Goal: Information Seeking & Learning: Find specific fact

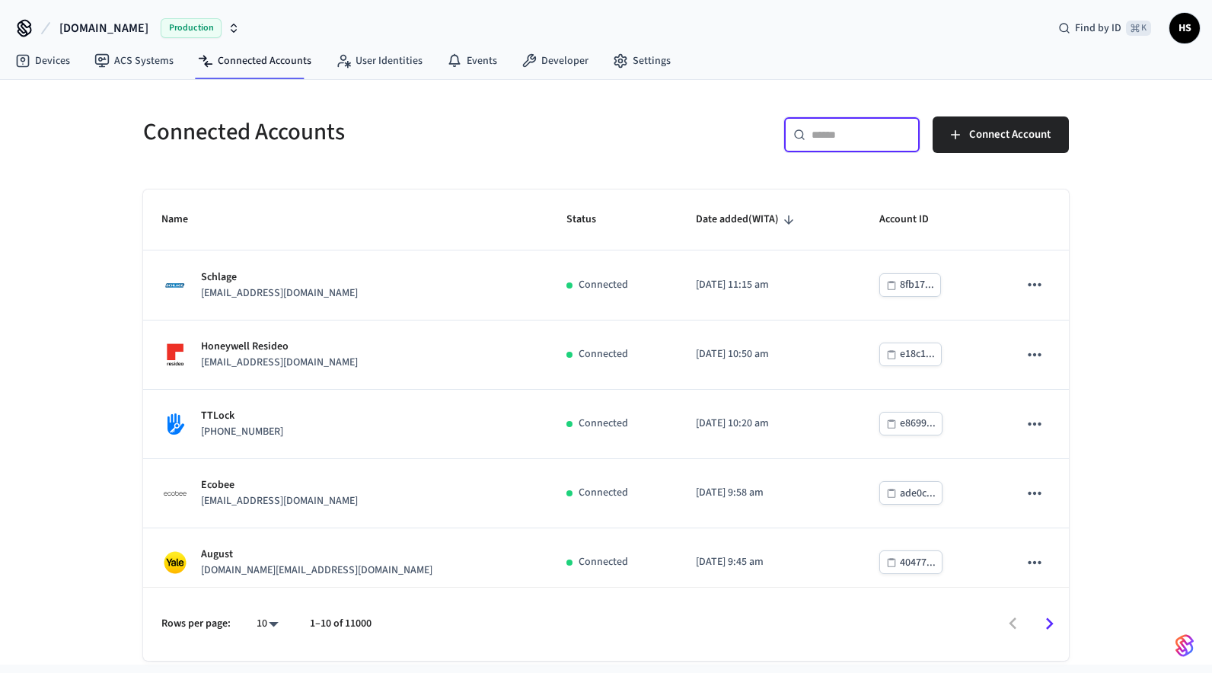
click at [853, 129] on input "text" at bounding box center [860, 134] width 99 height 15
paste input "**********"
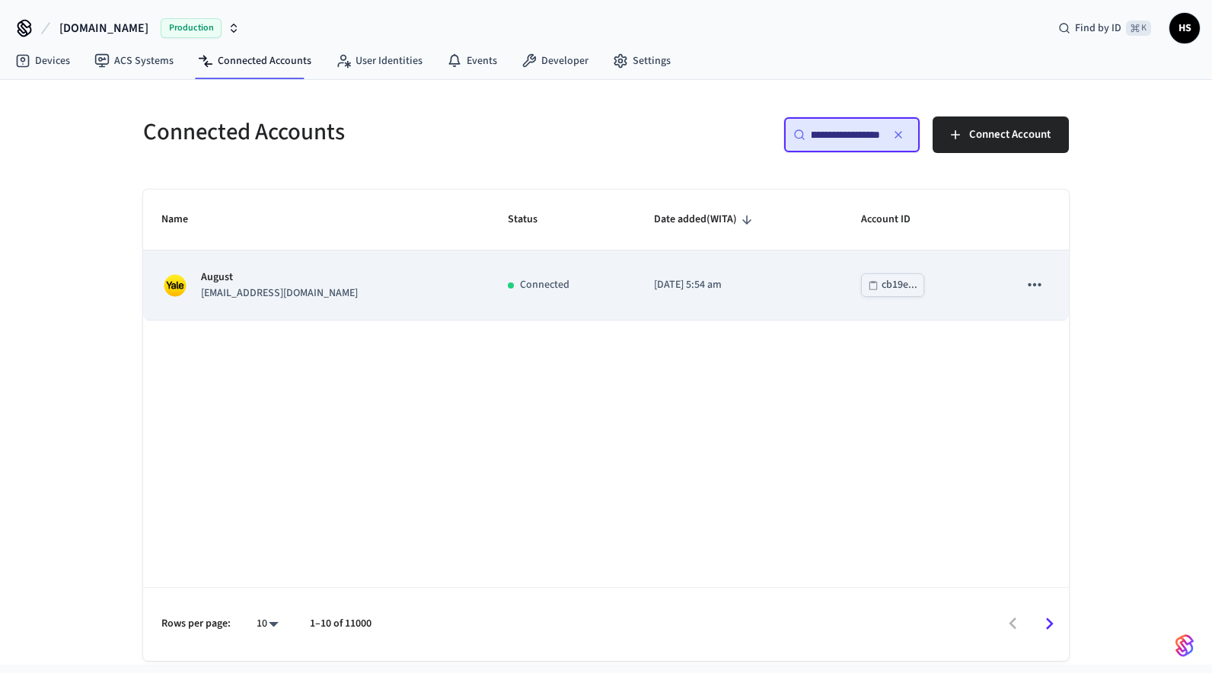
type input "**********"
click at [471, 286] on div "August [EMAIL_ADDRESS][DOMAIN_NAME]" at bounding box center [316, 285] width 310 height 32
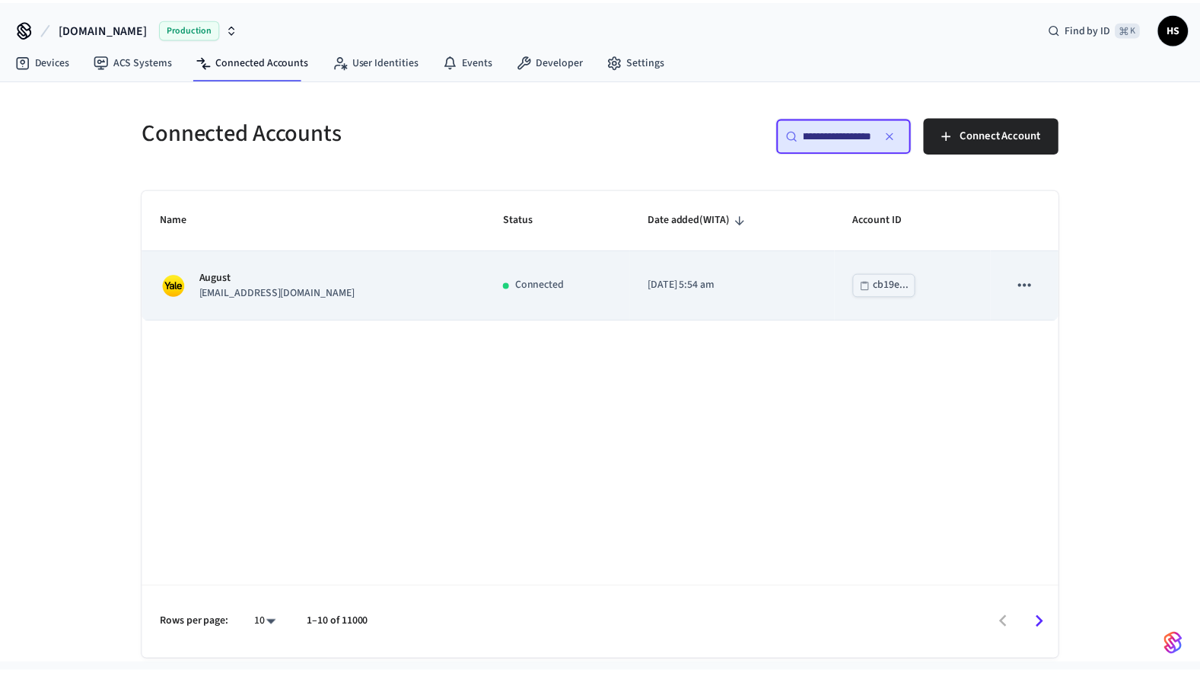
scroll to position [0, 0]
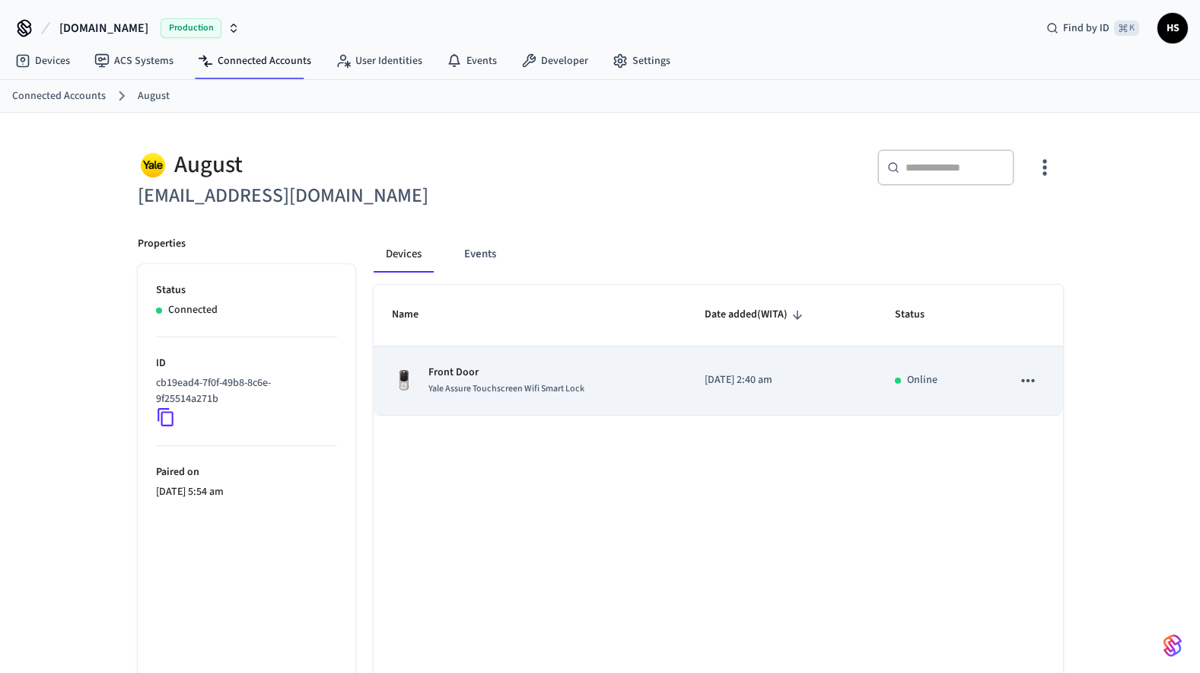
click at [563, 394] on span "Yale Assure Touchscreen Wifi Smart Lock" at bounding box center [507, 388] width 156 height 13
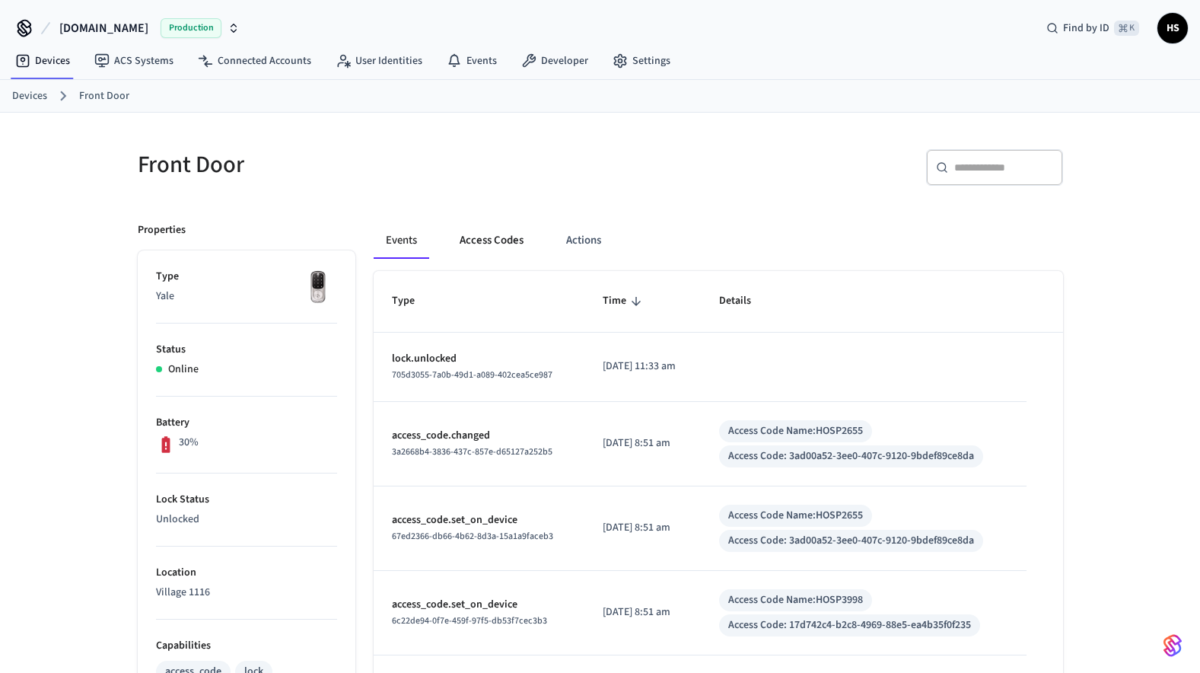
click at [473, 236] on button "Access Codes" at bounding box center [492, 240] width 88 height 37
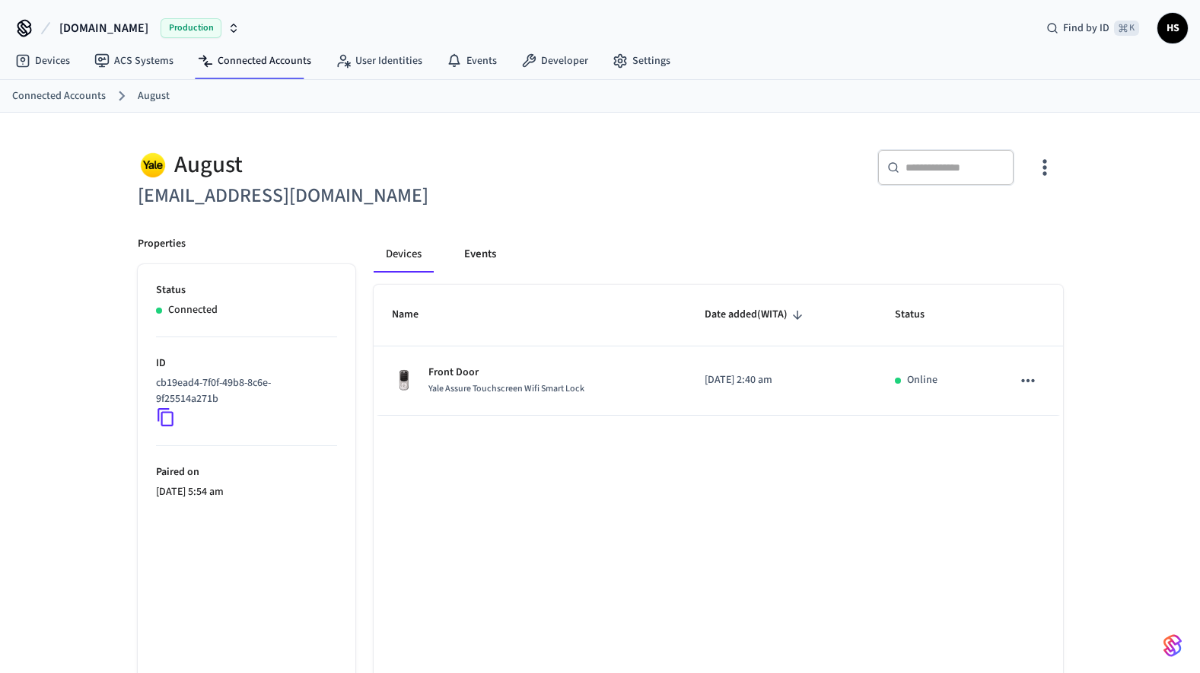
click at [490, 260] on button "Events" at bounding box center [480, 254] width 56 height 37
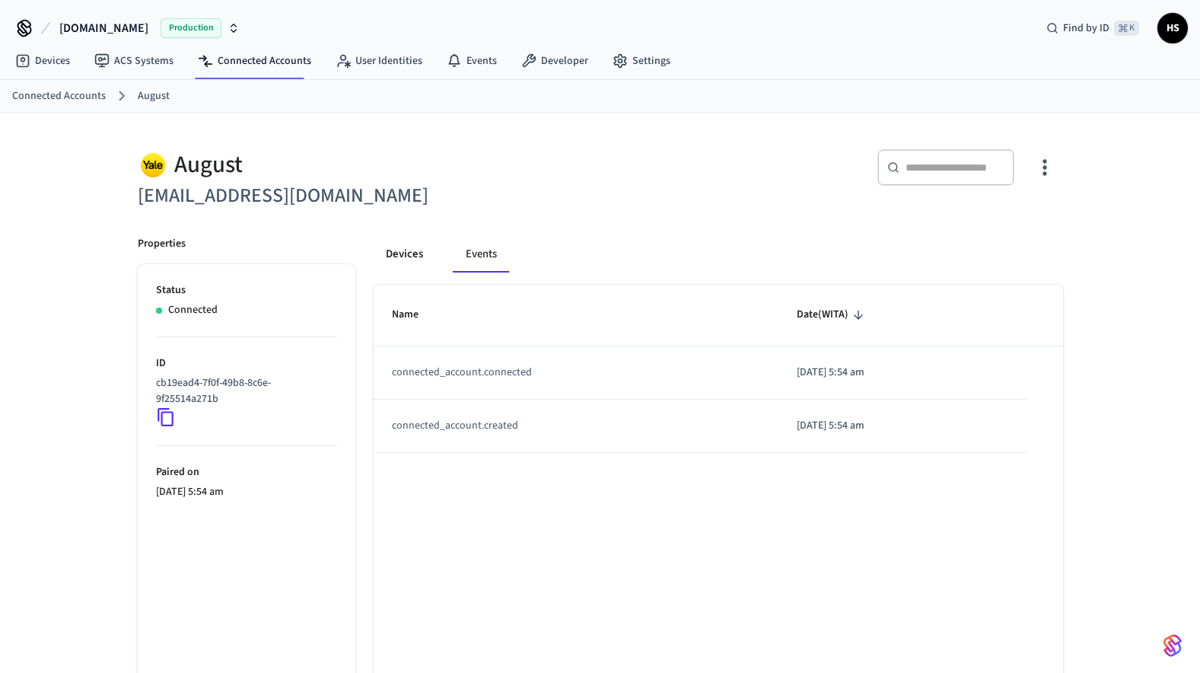
click at [408, 260] on button "Devices" at bounding box center [405, 254] width 62 height 37
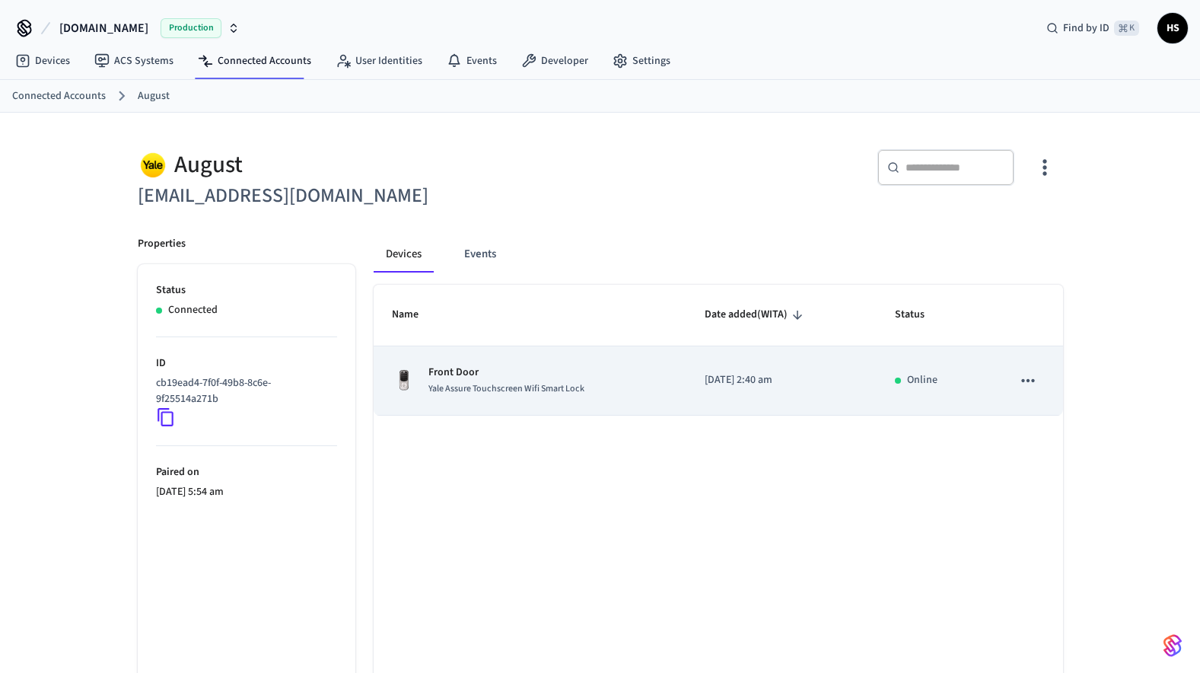
click at [512, 365] on td "Front Door Yale Assure Touchscreen Wifi Smart Lock" at bounding box center [530, 380] width 313 height 69
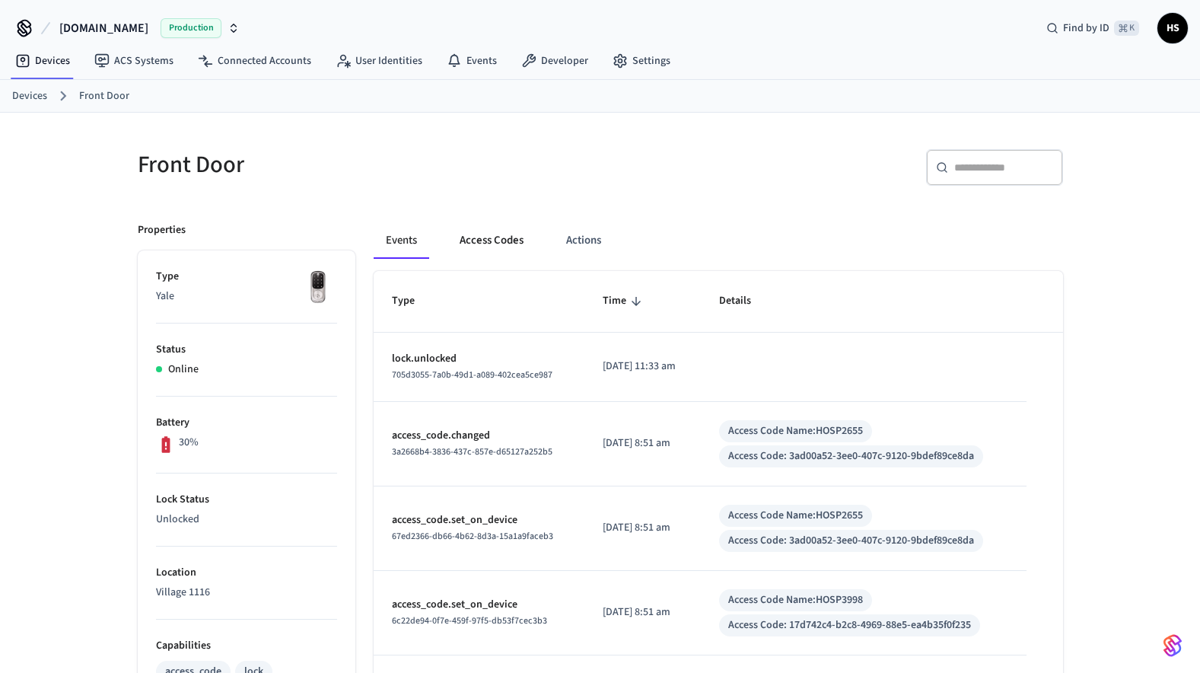
click at [502, 243] on button "Access Codes" at bounding box center [492, 240] width 88 height 37
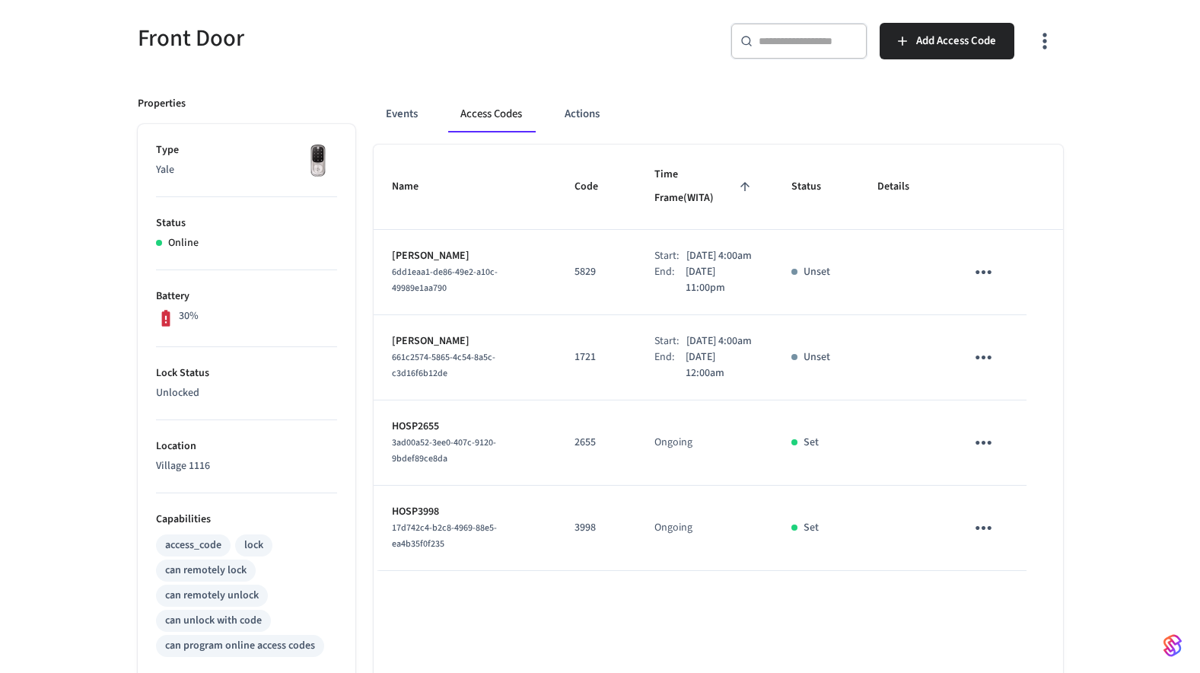
scroll to position [125, 0]
drag, startPoint x: 391, startPoint y: 242, endPoint x: 493, endPoint y: 238, distance: 102.1
click at [493, 250] on p "[PERSON_NAME]" at bounding box center [465, 258] width 146 height 16
copy p "[PERSON_NAME]"
click at [655, 252] on div "Start:" at bounding box center [671, 258] width 32 height 16
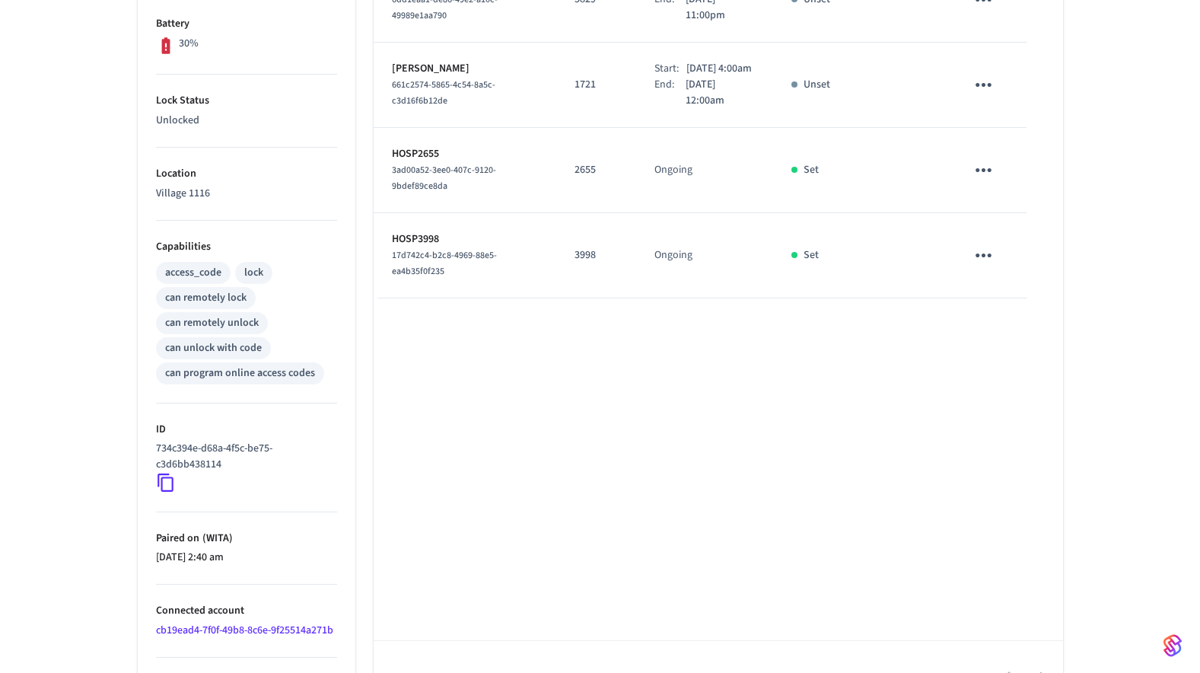
scroll to position [440, 0]
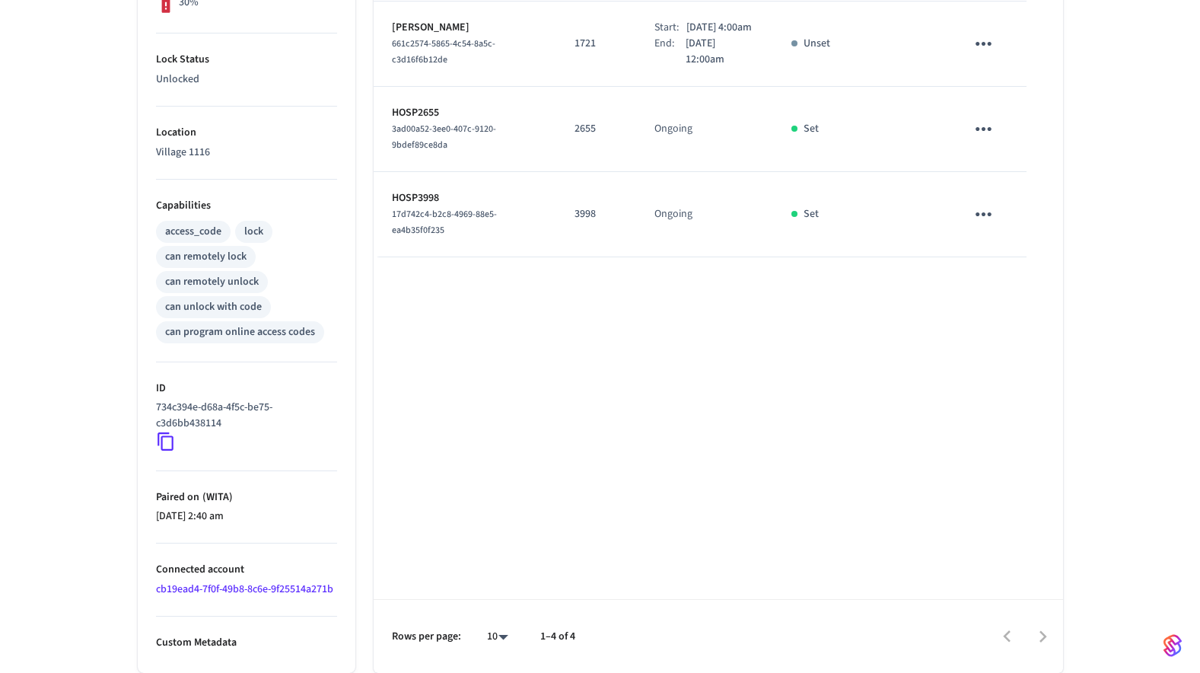
click at [296, 591] on link "cb19ead4-7f0f-49b8-8c6e-9f25514a271b" at bounding box center [244, 589] width 177 height 15
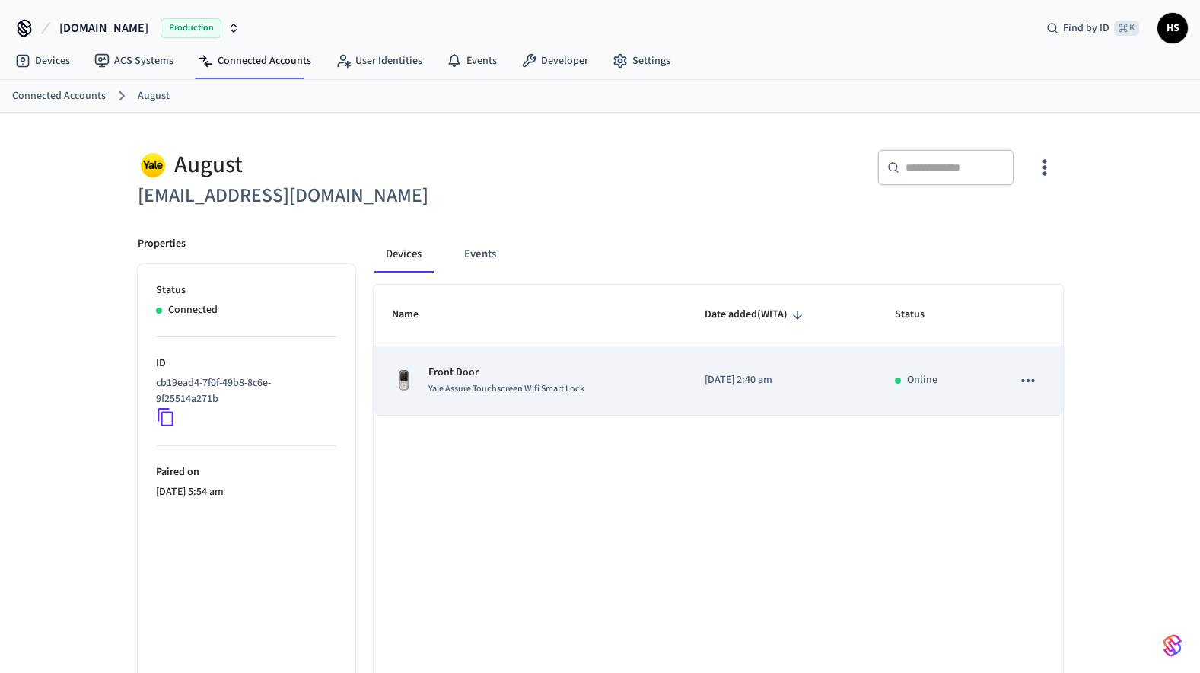
click at [547, 387] on span "Yale Assure Touchscreen Wifi Smart Lock" at bounding box center [507, 388] width 156 height 13
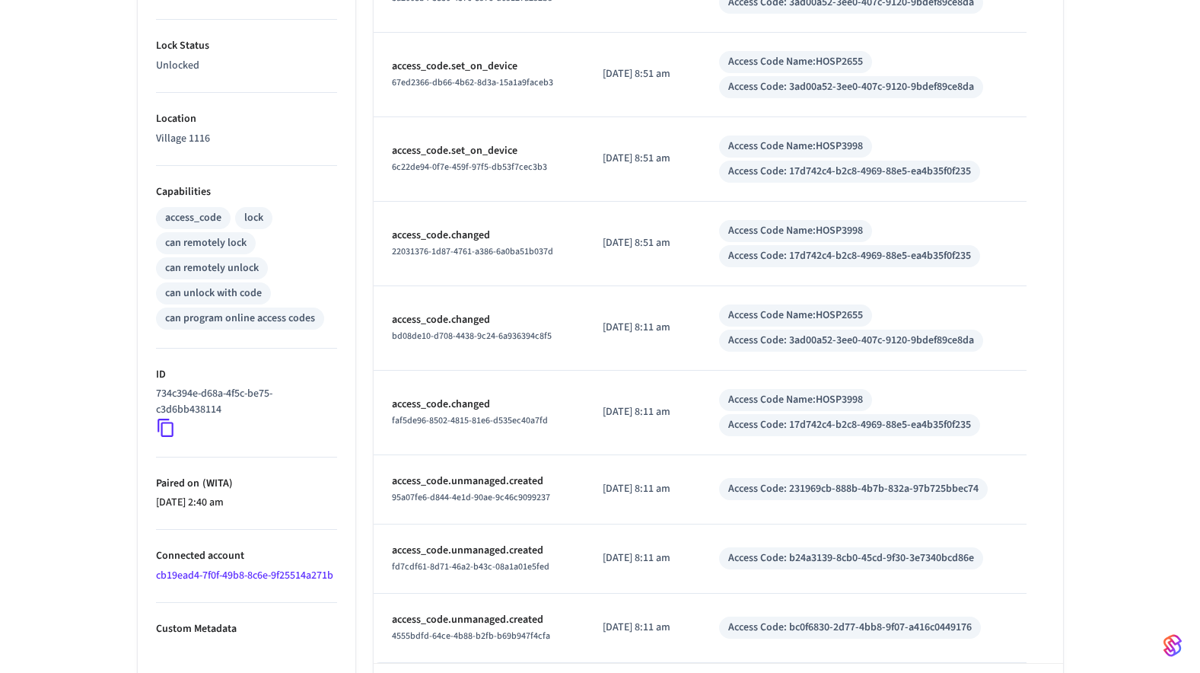
scroll to position [456, 0]
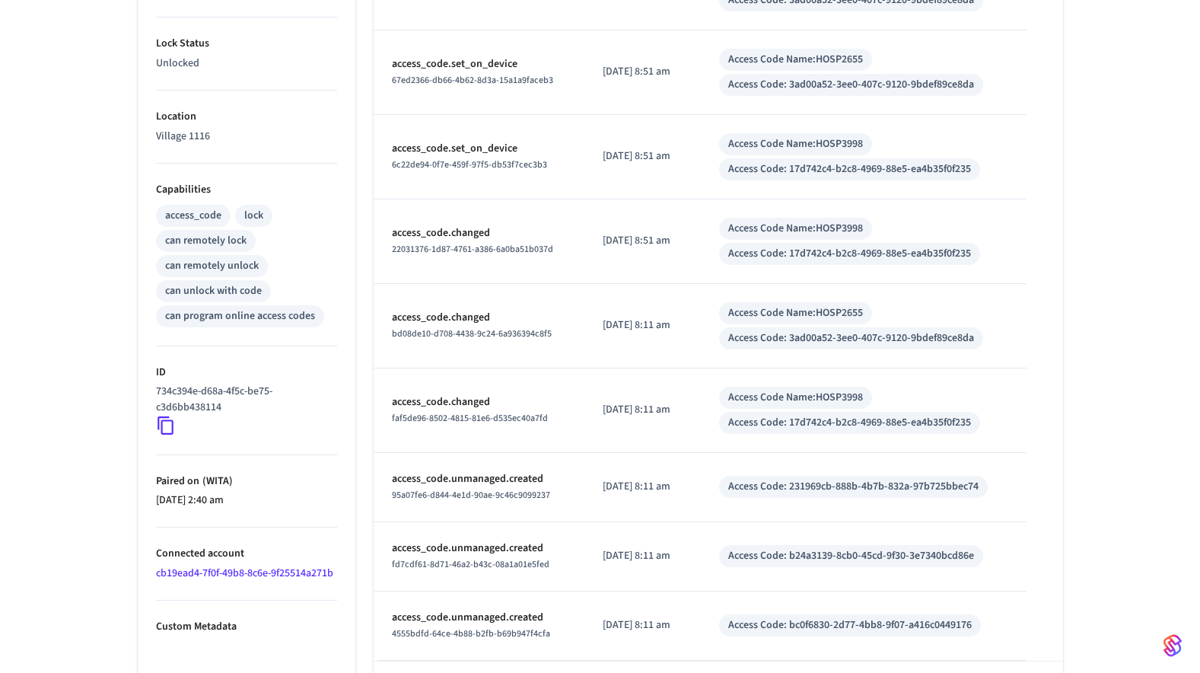
click at [161, 428] on icon at bounding box center [166, 426] width 16 height 18
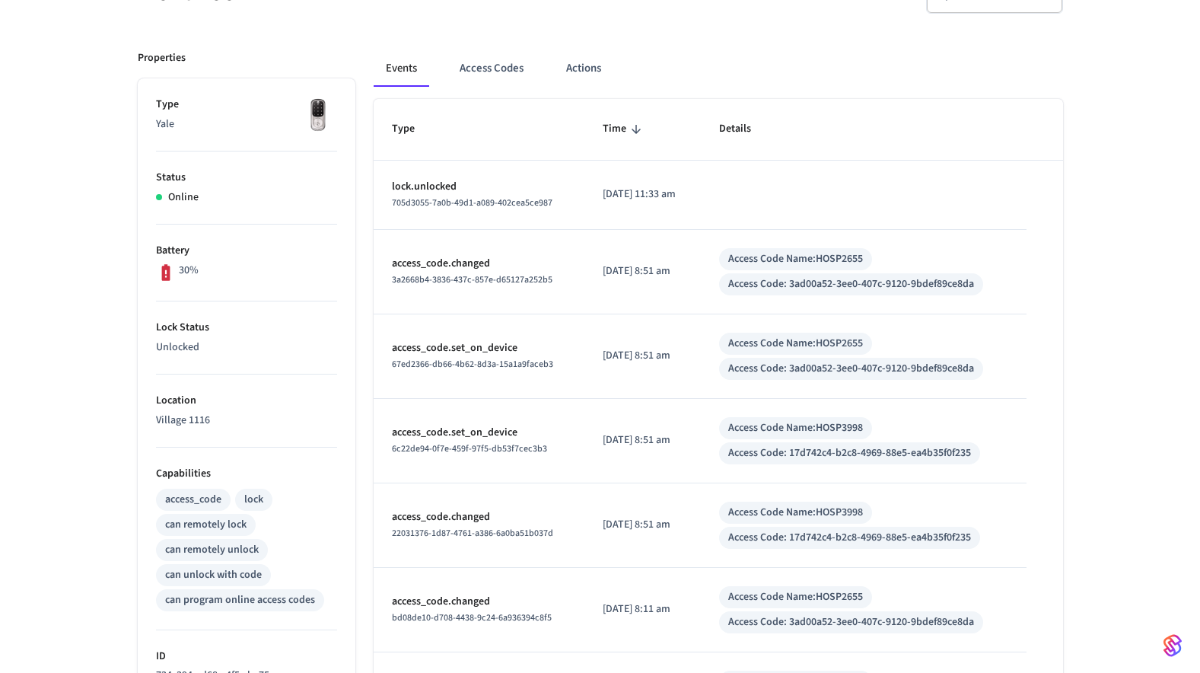
scroll to position [0, 0]
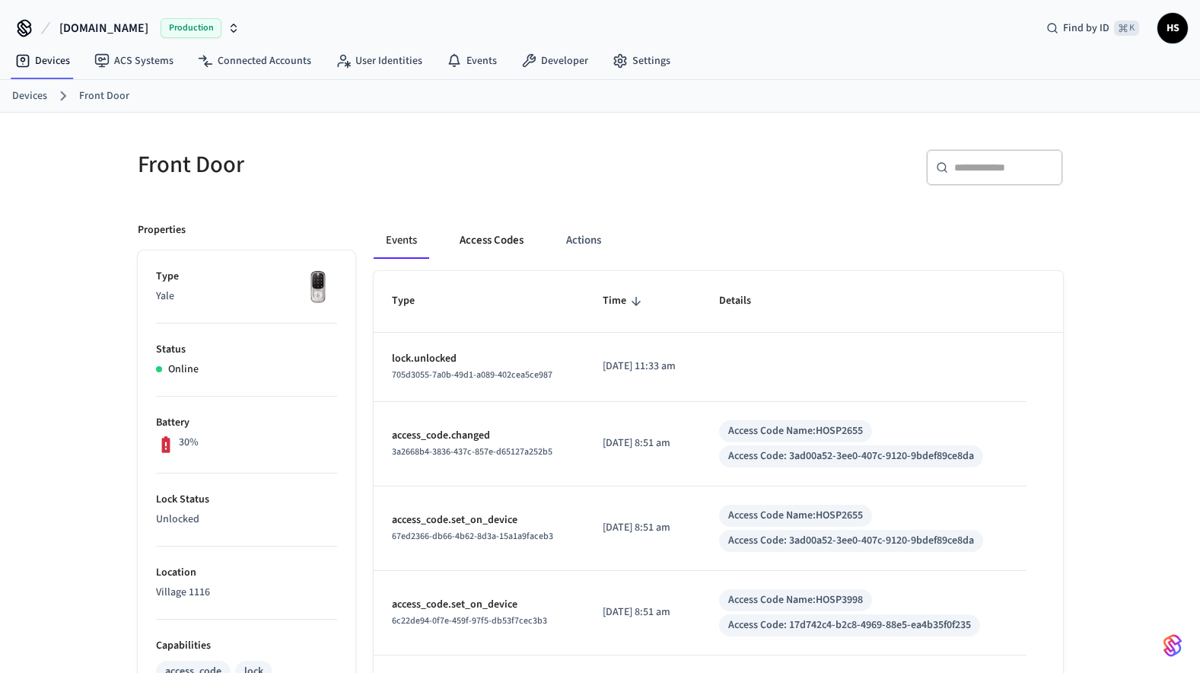
click at [468, 244] on button "Access Codes" at bounding box center [492, 240] width 88 height 37
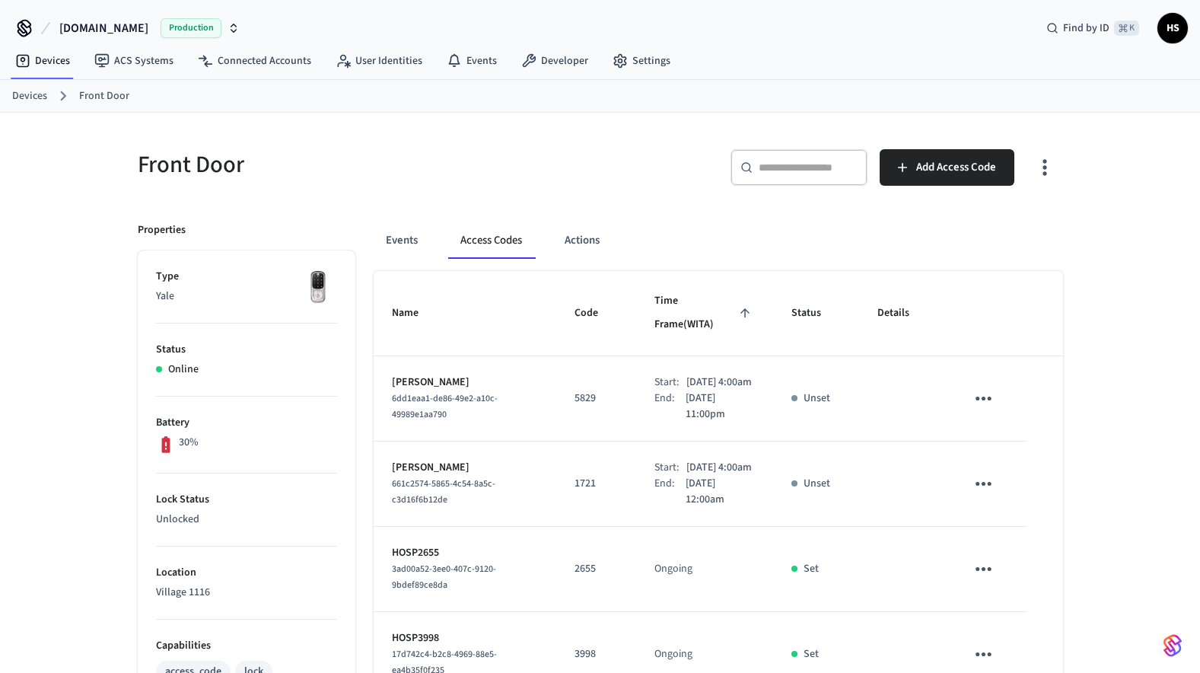
drag, startPoint x: 491, startPoint y: 368, endPoint x: 394, endPoint y: 365, distance: 97.5
click at [394, 375] on p "[PERSON_NAME]" at bounding box center [465, 383] width 146 height 16
copy p "[PERSON_NAME]"
click at [519, 202] on div "Front Door ​ ​ Add Access Code Properties Type Yale Status Online Battery 30% L…" at bounding box center [601, 622] width 950 height 982
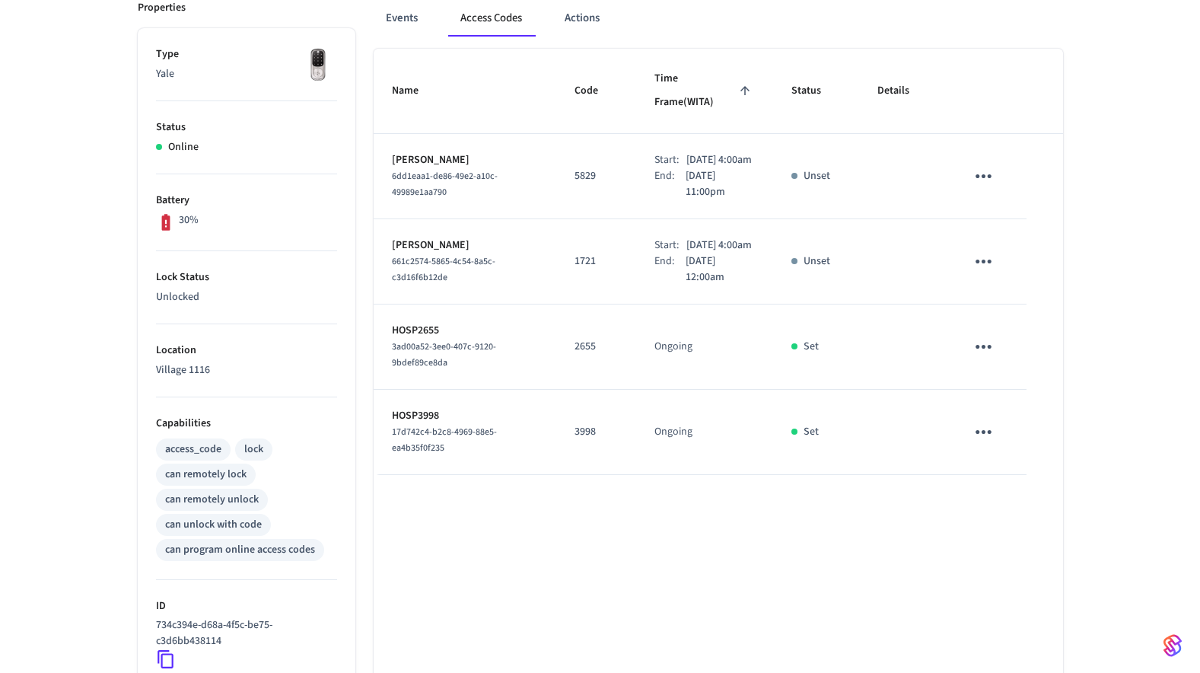
scroll to position [220, 0]
drag, startPoint x: 213, startPoint y: 375, endPoint x: 136, endPoint y: 378, distance: 76.9
click at [136, 378] on div "Properties Type Yale Status Online Battery 30% Lock Status Unlocked Location Vi…" at bounding box center [238, 438] width 236 height 909
copy p "Village 1116"
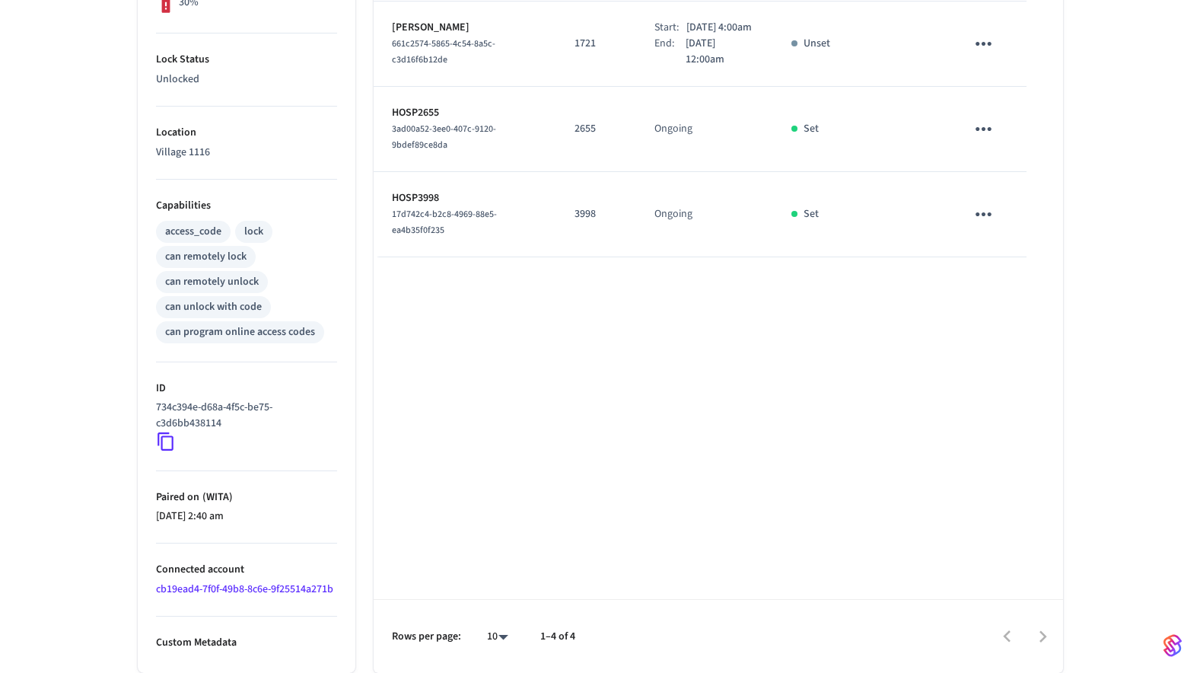
click at [290, 586] on link "cb19ead4-7f0f-49b8-8c6e-9f25514a271b" at bounding box center [244, 589] width 177 height 15
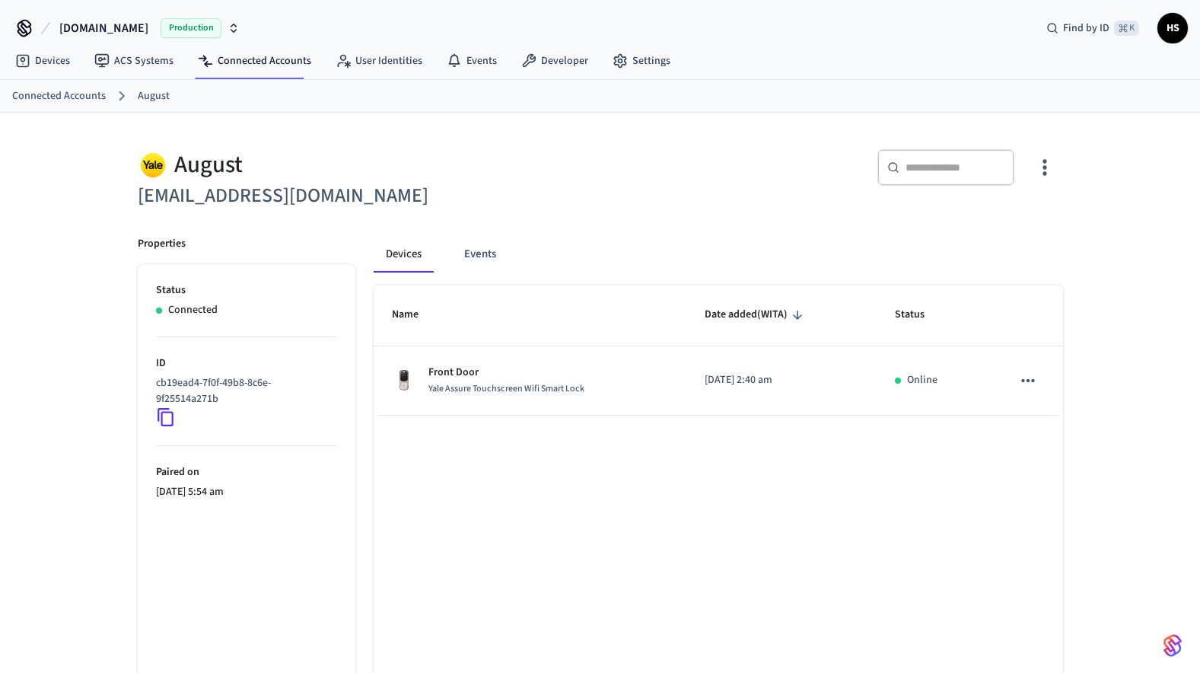
drag, startPoint x: 454, startPoint y: 200, endPoint x: 139, endPoint y: 189, distance: 315.3
click at [139, 189] on h6 "[EMAIL_ADDRESS][DOMAIN_NAME]" at bounding box center [365, 195] width 454 height 31
copy h6 "[EMAIL_ADDRESS][DOMAIN_NAME]"
click at [1042, 167] on icon "button" at bounding box center [1045, 167] width 24 height 24
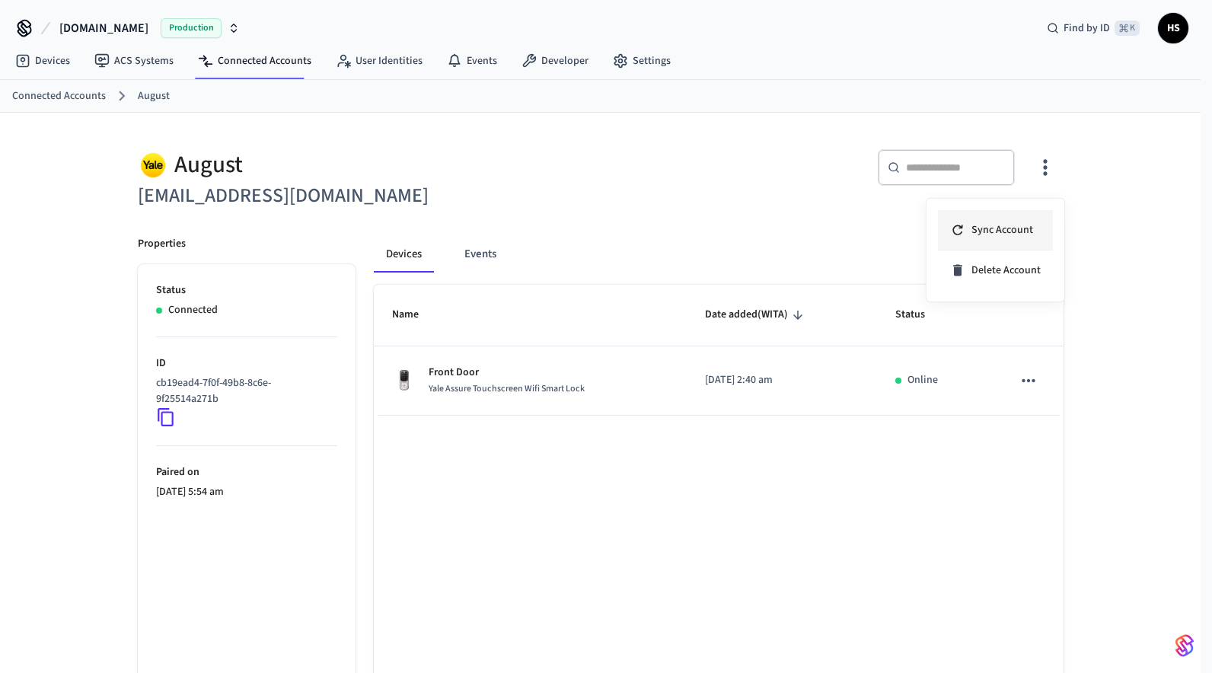
click at [986, 222] on span "Sync Account" at bounding box center [1002, 229] width 62 height 15
click at [453, 178] on div at bounding box center [606, 336] width 1212 height 673
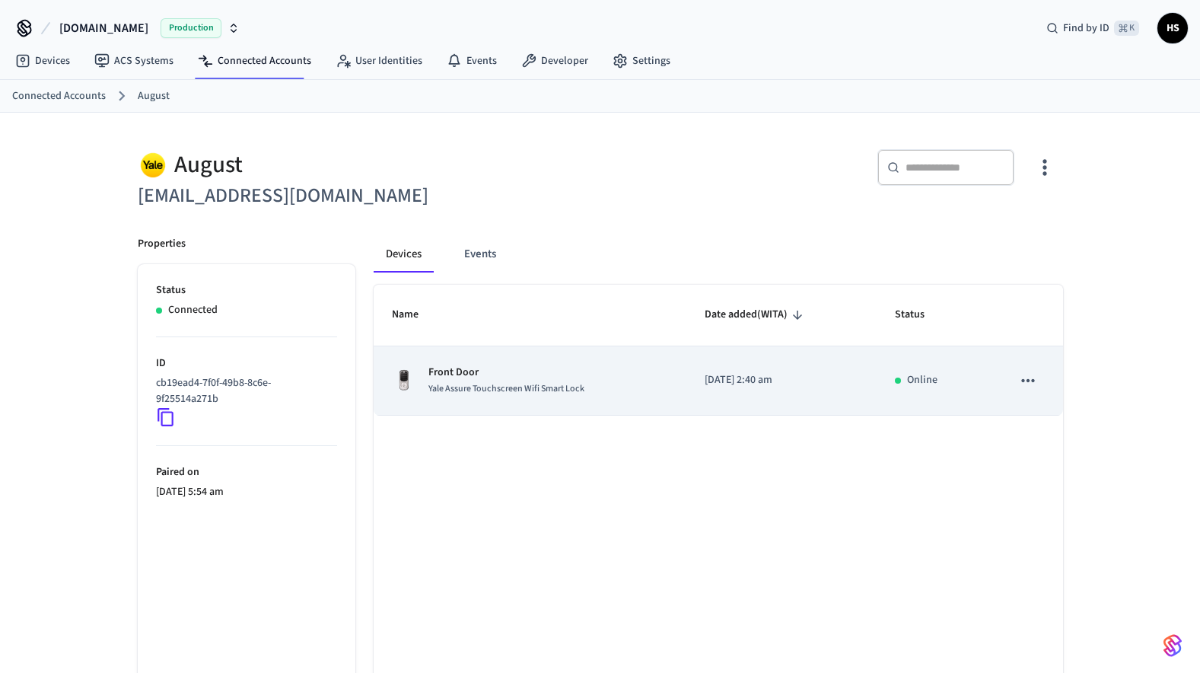
click at [518, 387] on span "Yale Assure Touchscreen Wifi Smart Lock" at bounding box center [507, 388] width 156 height 13
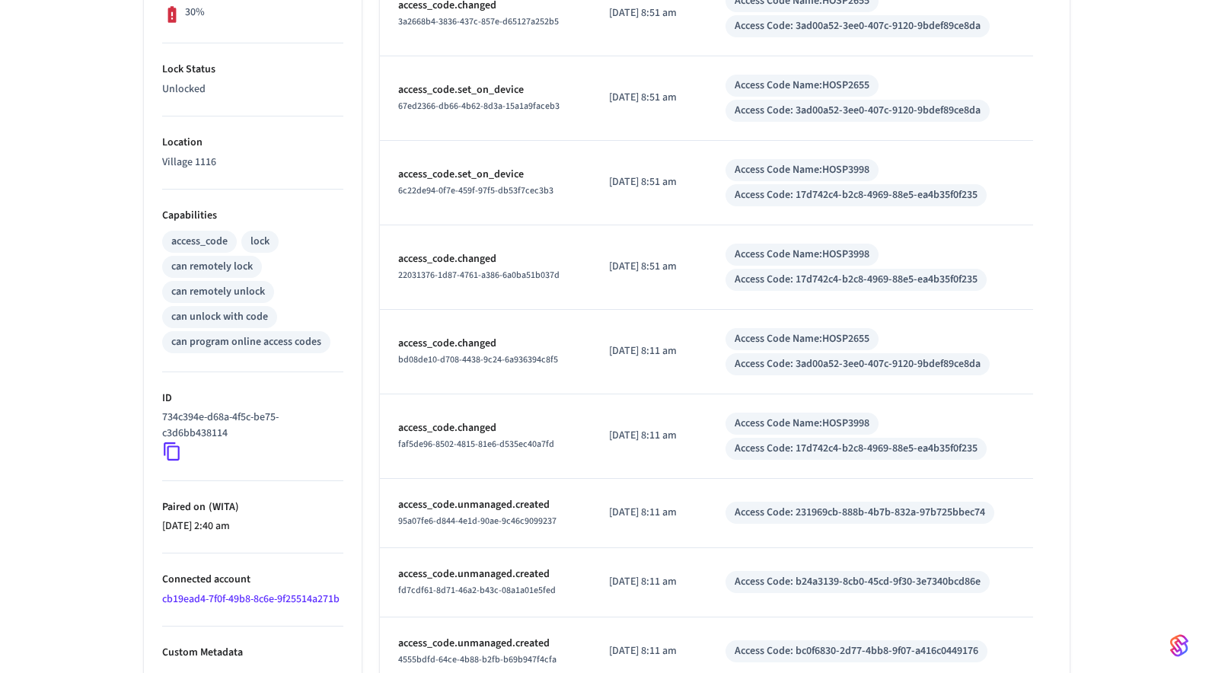
scroll to position [518, 0]
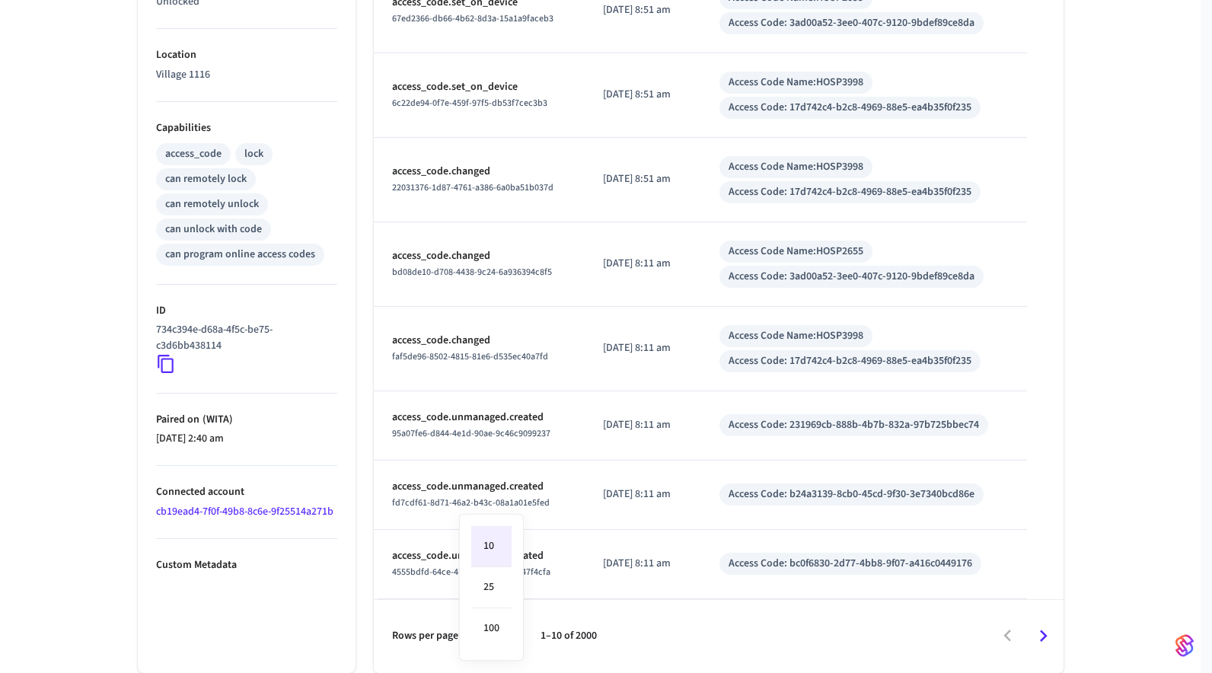
click at [494, 642] on body "[DOMAIN_NAME] Production Find by ID ⌘ K HS Devices ACS Systems Connected Accoun…" at bounding box center [606, 77] width 1212 height 1191
click at [496, 624] on li "100" at bounding box center [491, 628] width 40 height 40
type input "***"
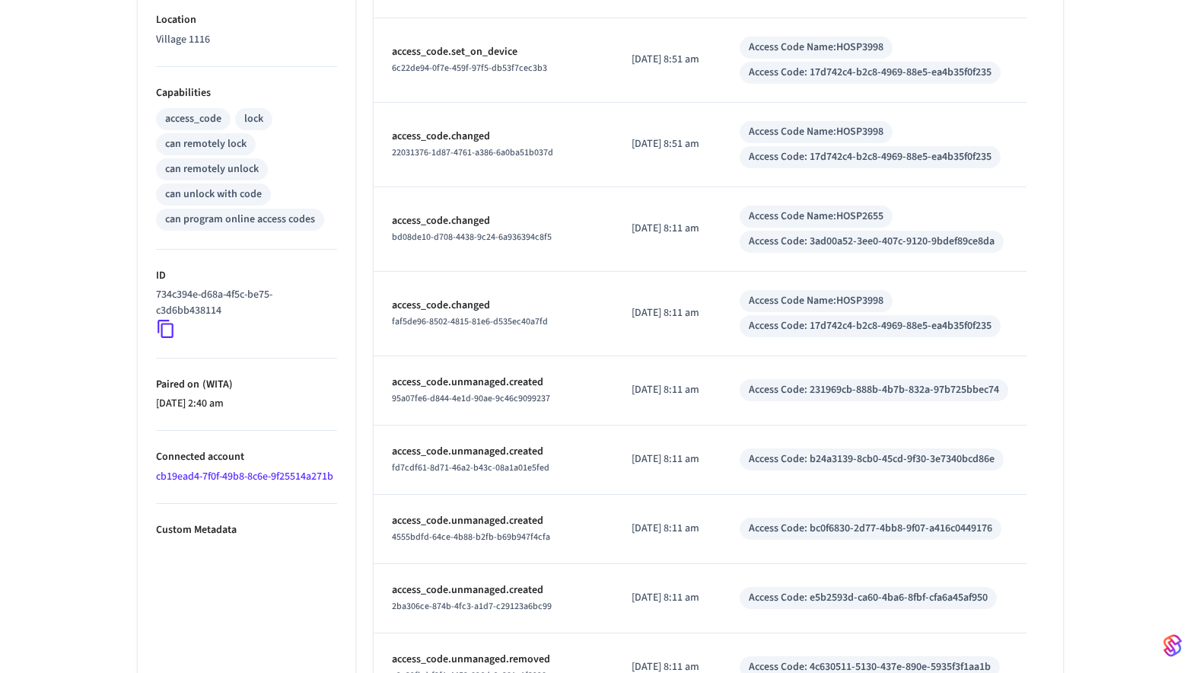
scroll to position [0, 0]
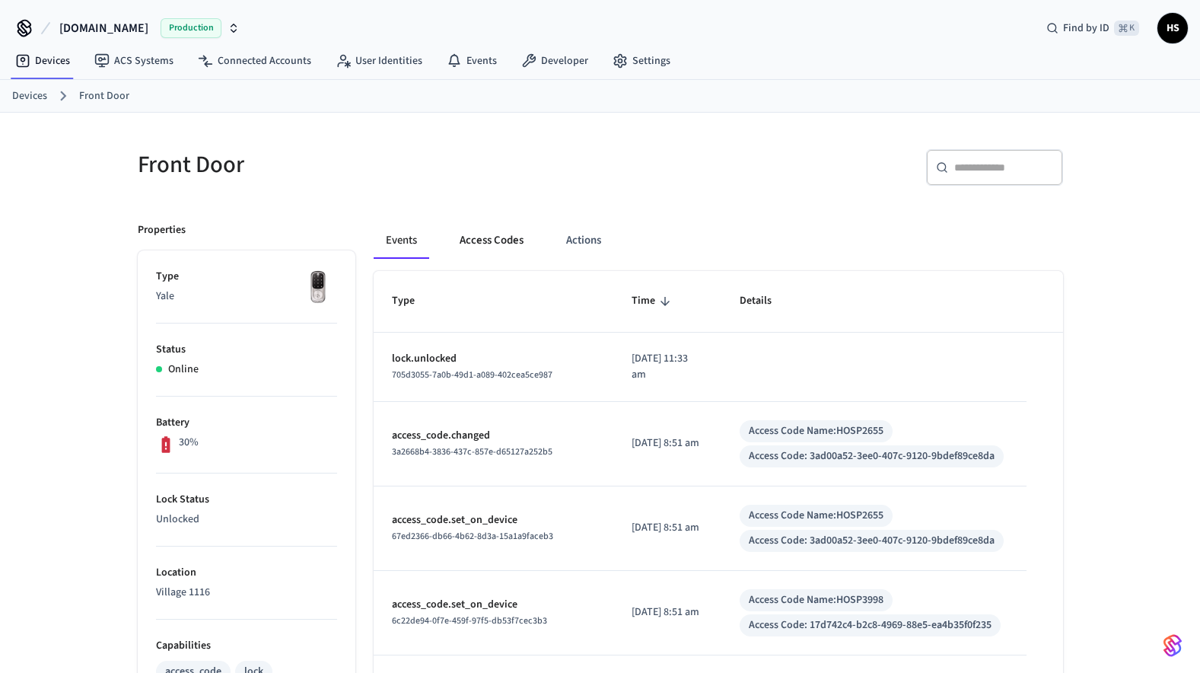
click at [492, 239] on button "Access Codes" at bounding box center [492, 240] width 88 height 37
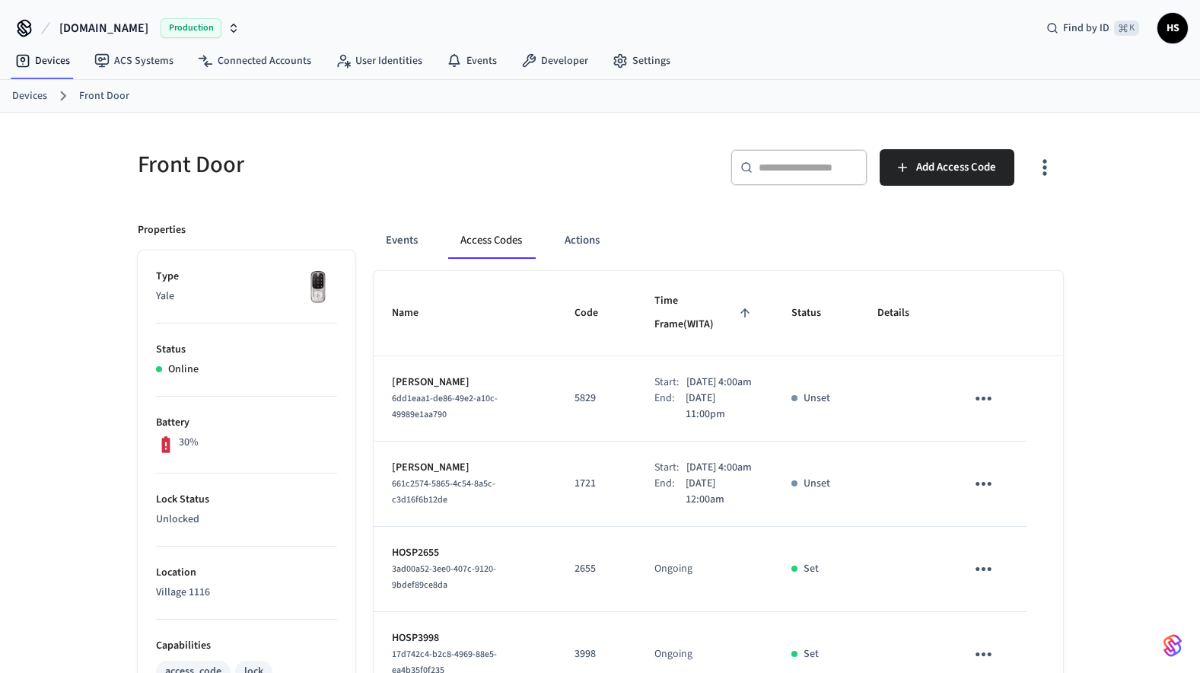
drag, startPoint x: 486, startPoint y: 367, endPoint x: 389, endPoint y: 371, distance: 97.5
click at [389, 371] on td "[PERSON_NAME] 6dd1eaa1-de86-49e2-a10c-49989e1aa790" at bounding box center [465, 398] width 183 height 85
copy p "[PERSON_NAME]"
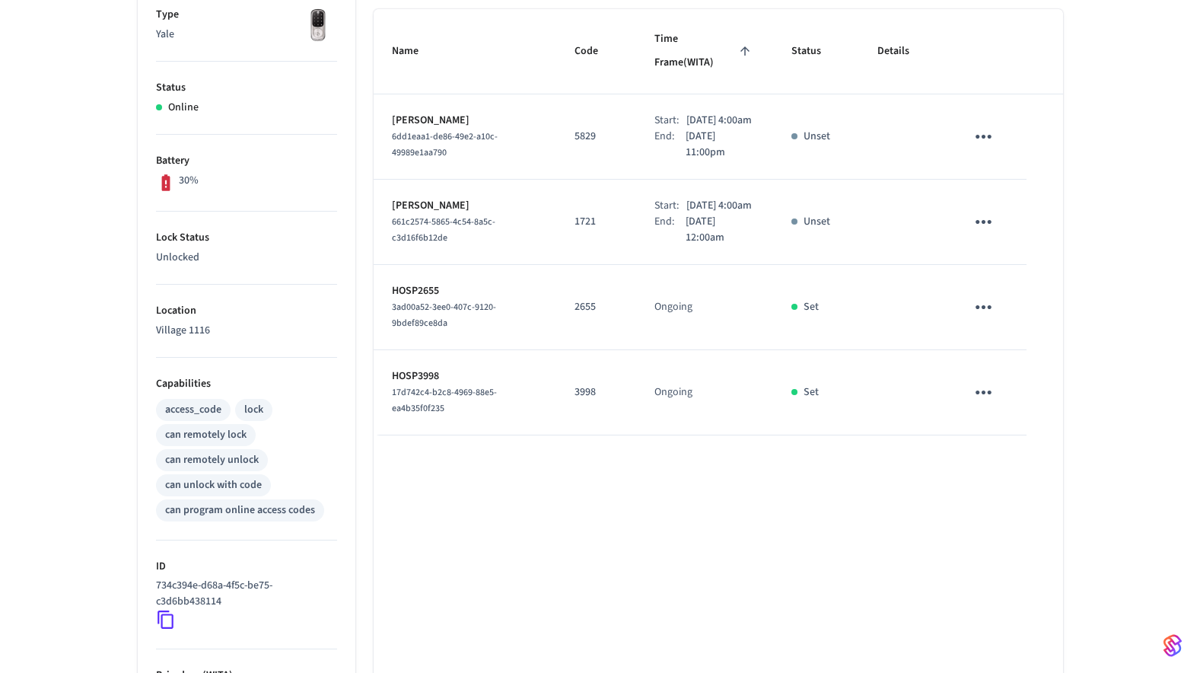
scroll to position [122, 0]
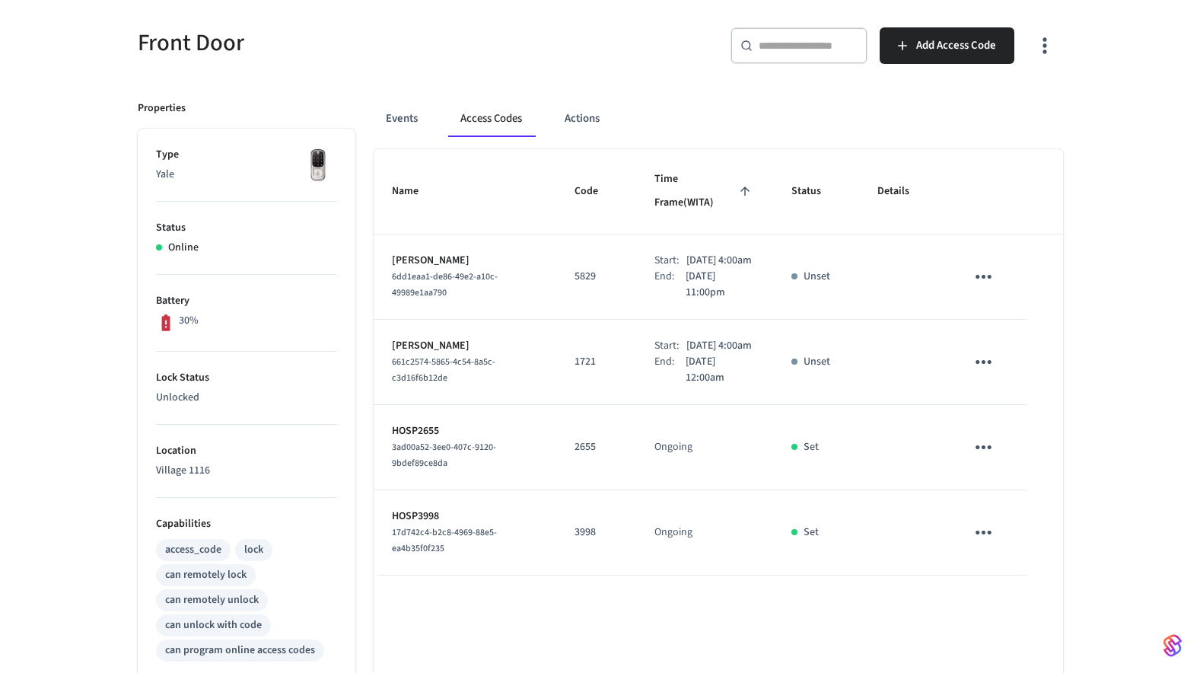
click at [433, 292] on td "[PERSON_NAME] 6dd1eaa1-de86-49e2-a10c-49989e1aa790" at bounding box center [465, 276] width 183 height 85
drag, startPoint x: 454, startPoint y: 280, endPoint x: 394, endPoint y: 263, distance: 63.2
click at [394, 269] on div "6dd1eaa1-de86-49e2-a10c-49989e1aa790" at bounding box center [465, 285] width 146 height 32
copy span "6dd1eaa1-de86-49e2-a10c-49989e1aa790"
click at [647, 87] on div "Events Access Codes Actions Name Code Time Frame (WITA) Status Details [PERSON_…" at bounding box center [709, 536] width 708 height 909
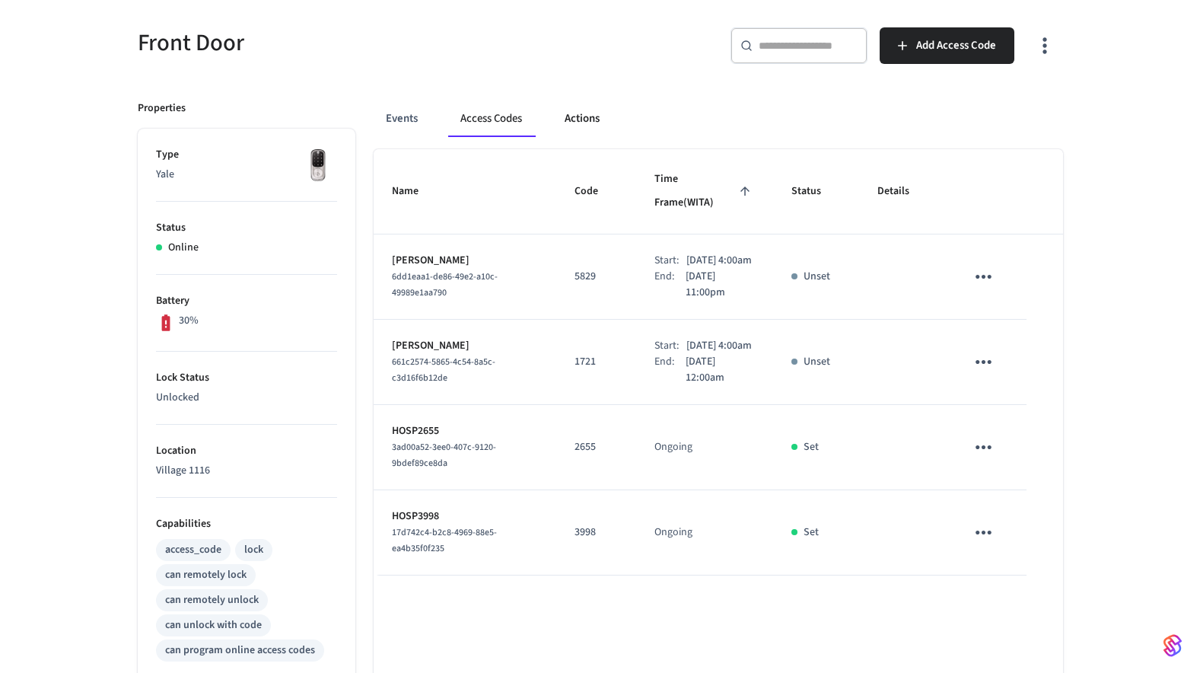
click at [594, 119] on button "Actions" at bounding box center [582, 118] width 59 height 37
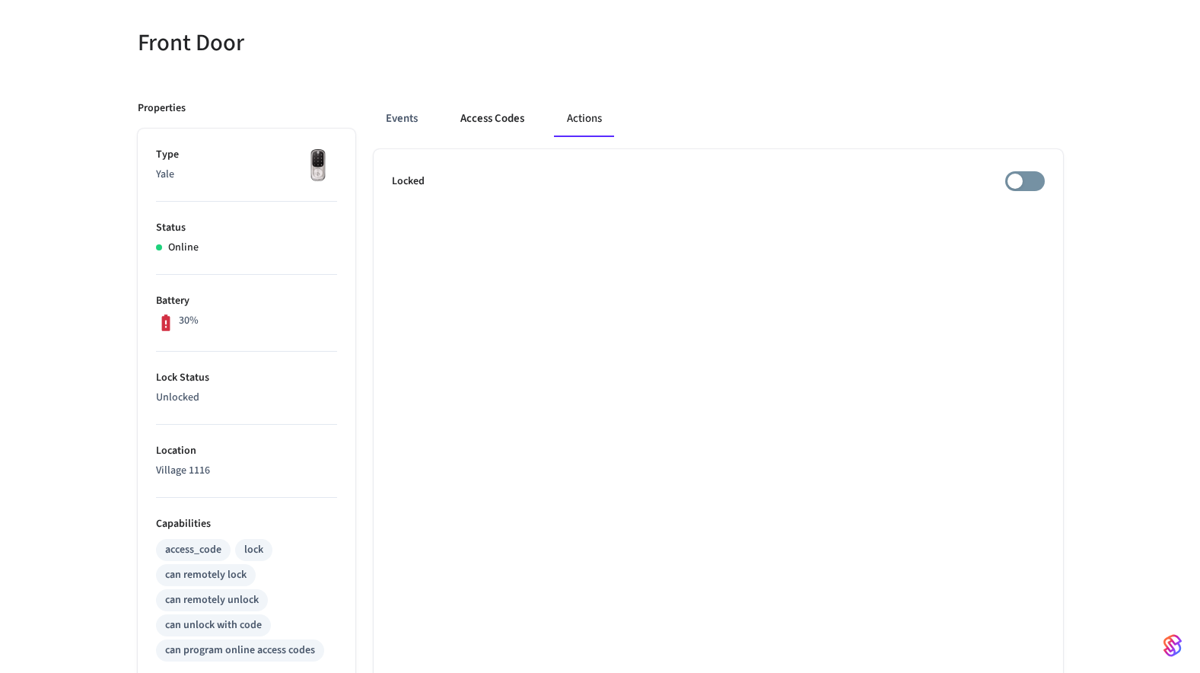
click at [499, 123] on button "Access Codes" at bounding box center [492, 118] width 88 height 37
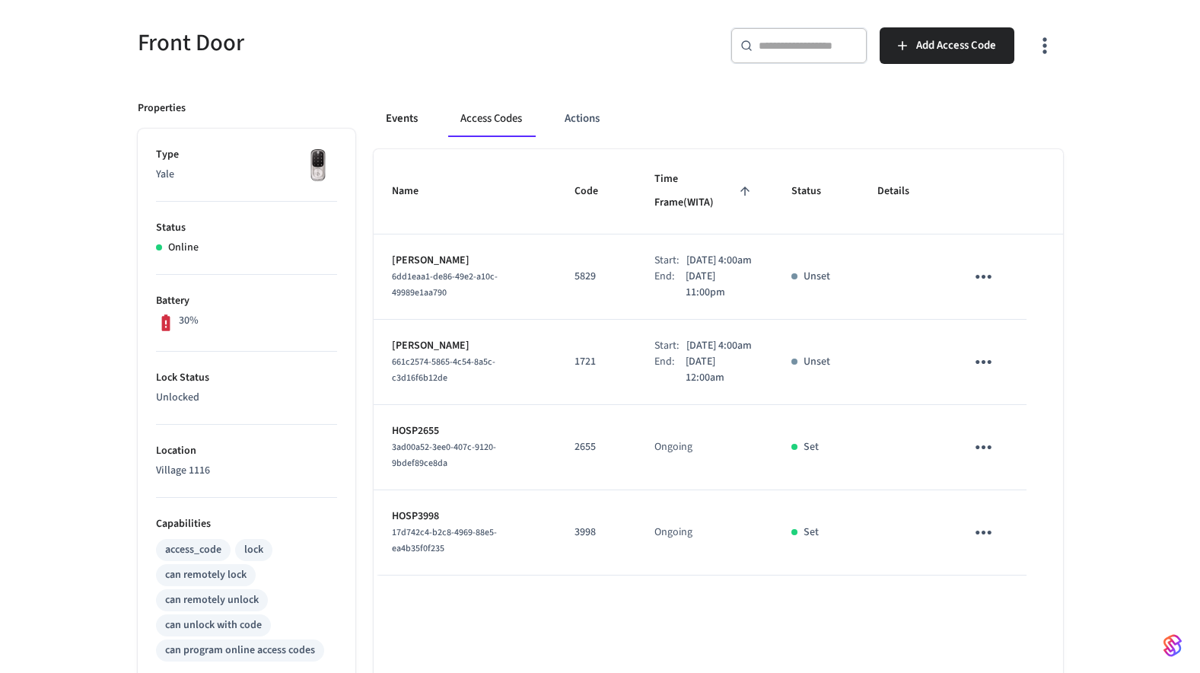
click at [427, 129] on button "Events" at bounding box center [402, 118] width 56 height 37
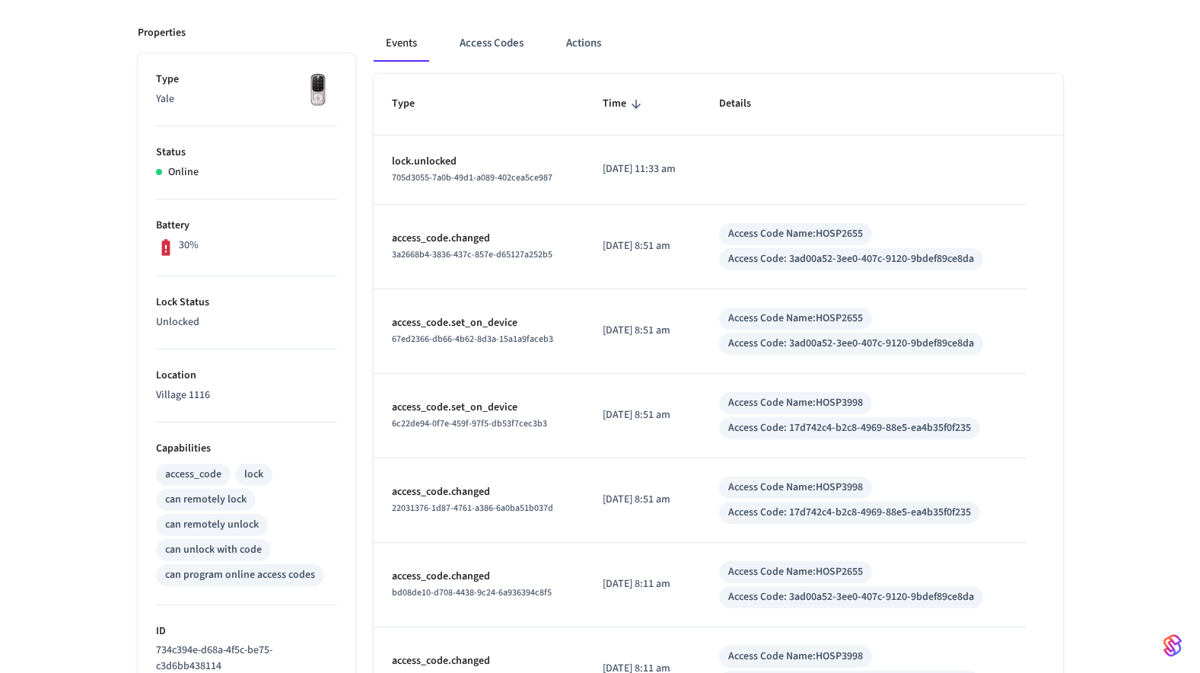
scroll to position [454, 0]
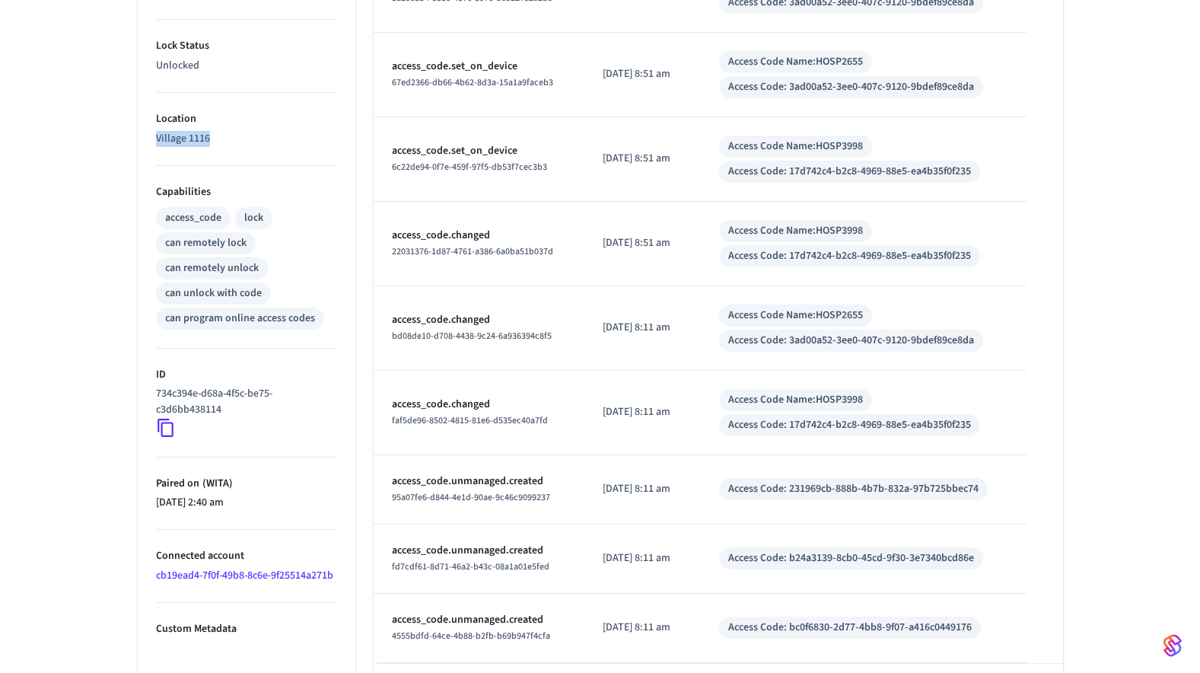
drag, startPoint x: 226, startPoint y: 145, endPoint x: 155, endPoint y: 139, distance: 71.1
click at [156, 139] on p "Village 1116" at bounding box center [246, 139] width 181 height 16
copy p "Village 1116"
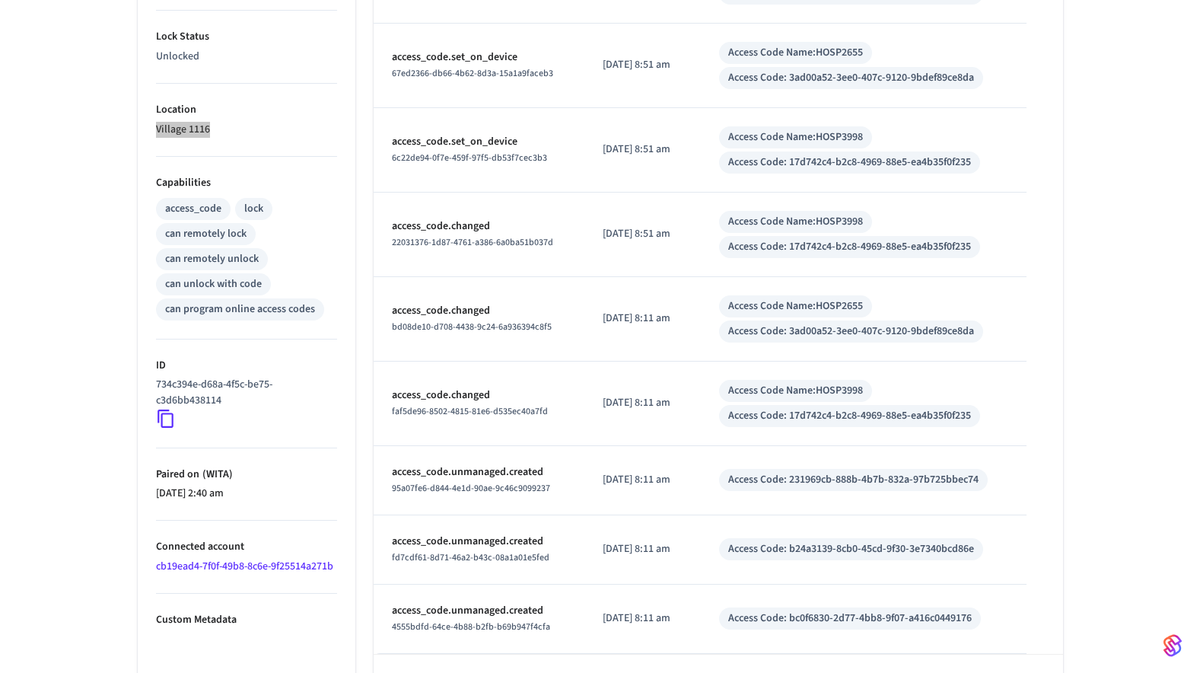
scroll to position [501, 0]
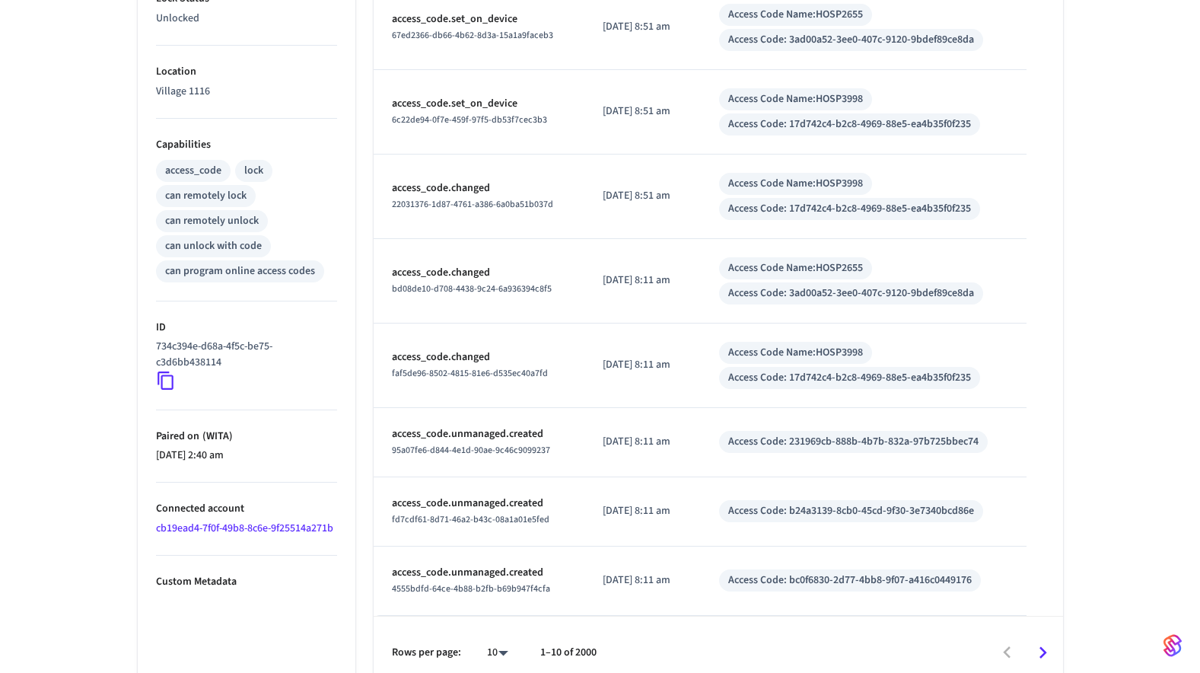
click at [289, 527] on link "cb19ead4-7f0f-49b8-8c6e-9f25514a271b" at bounding box center [244, 528] width 177 height 15
